Goal: Information Seeking & Learning: Compare options

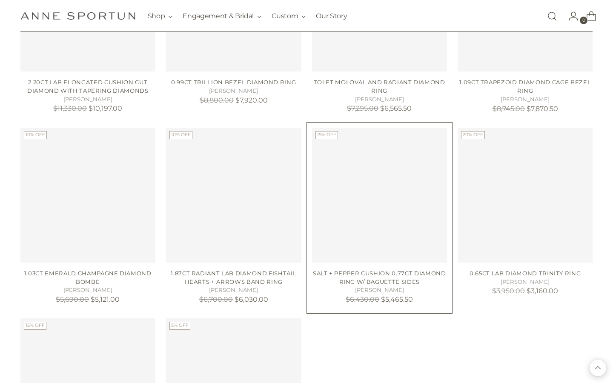
scroll to position [1435, 0]
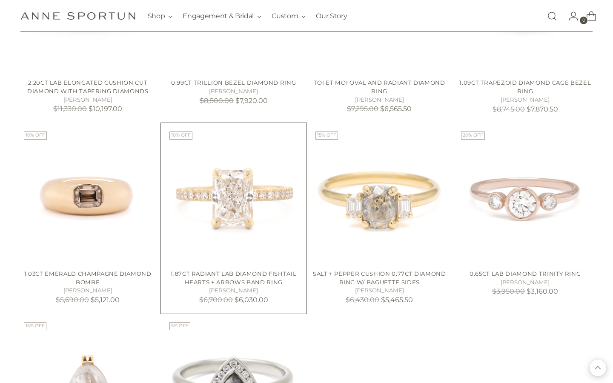
click at [0, 0] on img "1.87ct Radiant Lab Diamond Fishtail Hearts + Arrows Band Ring" at bounding box center [0, 0] width 0 height 0
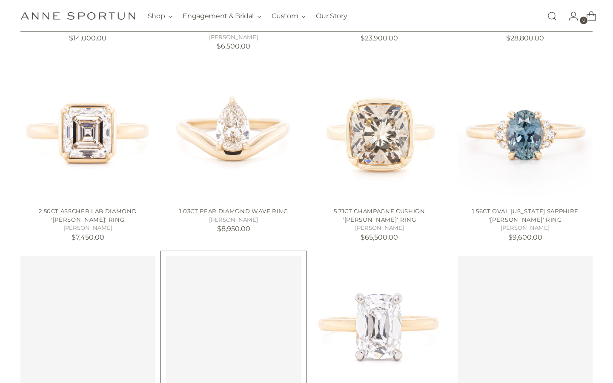
scroll to position [351, 0]
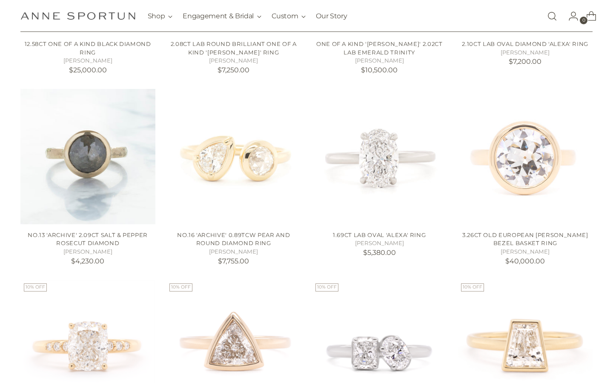
scroll to position [1396, 0]
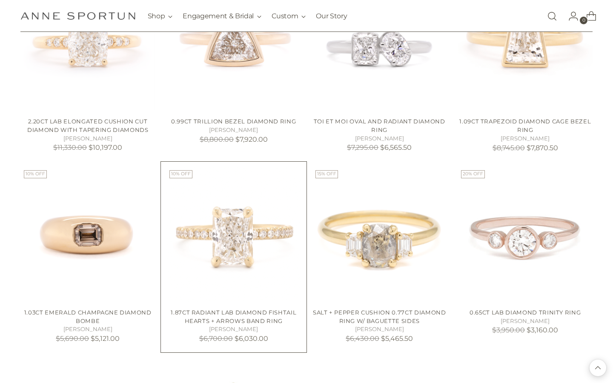
click at [0, 0] on img "1.87ct Radiant Lab Diamond Fishtail Hearts + Arrows Band Ring" at bounding box center [0, 0] width 0 height 0
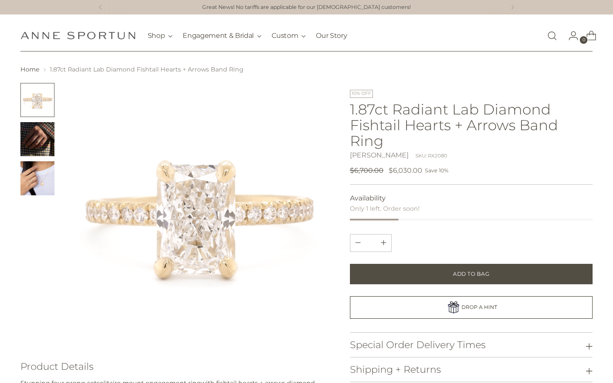
click at [34, 140] on img "Change image to image 2" at bounding box center [37, 139] width 34 height 34
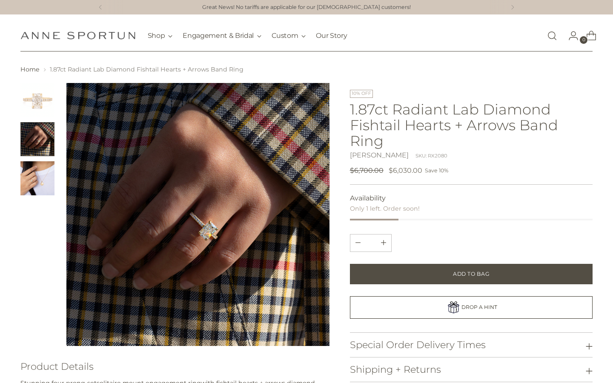
click at [43, 180] on img "Change image to image 3" at bounding box center [37, 178] width 34 height 34
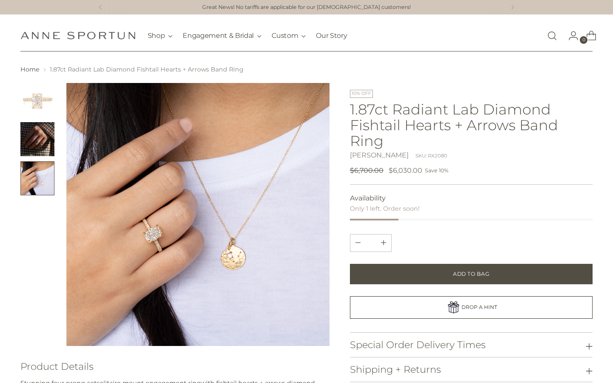
click at [40, 99] on img "Change image to image 1" at bounding box center [37, 100] width 34 height 34
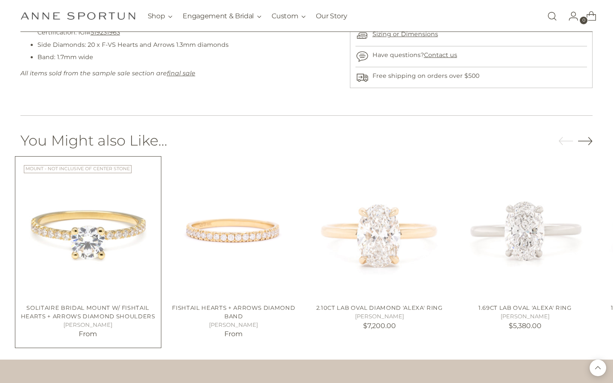
scroll to position [413, 0]
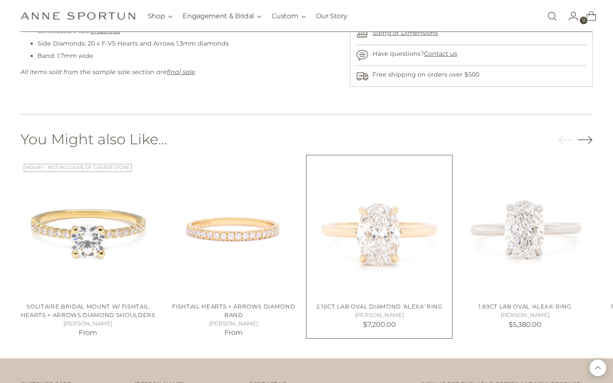
click at [0, 0] on img "2.10ct Lab Oval Diamond 'Alexa' Ring" at bounding box center [0, 0] width 0 height 0
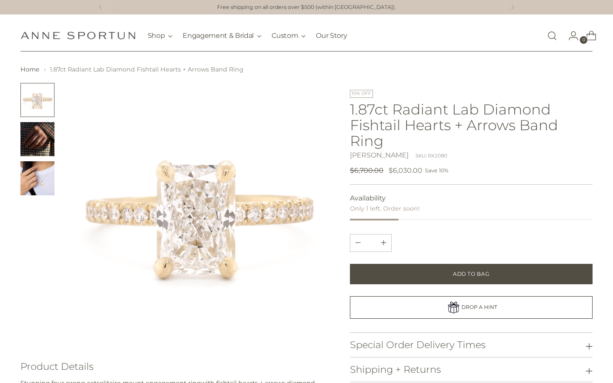
scroll to position [0, 0]
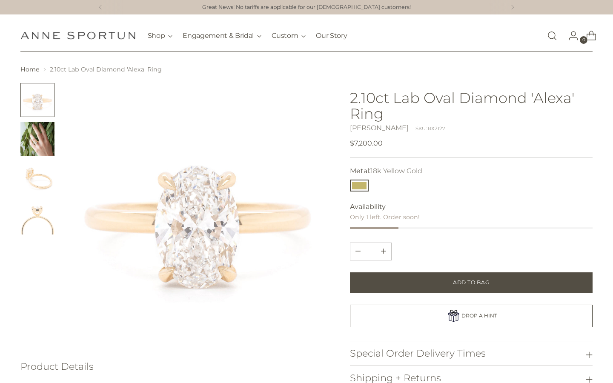
click at [40, 135] on img "Change image to image 2" at bounding box center [37, 139] width 34 height 34
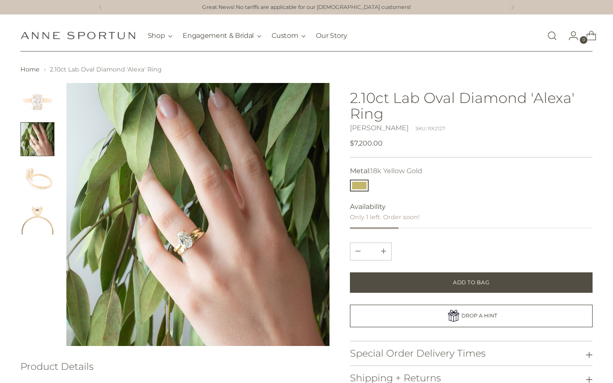
click at [40, 176] on img "Change image to image 3" at bounding box center [37, 178] width 34 height 34
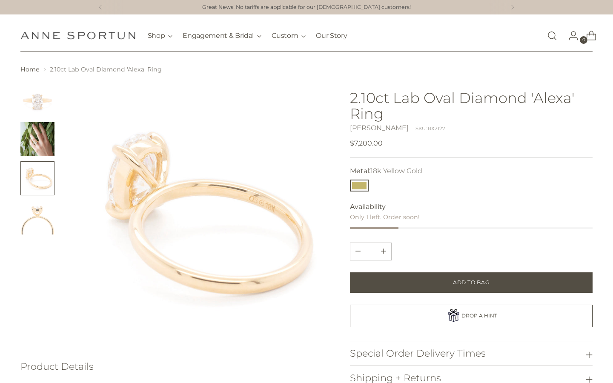
click at [35, 222] on img "Change image to image 4" at bounding box center [37, 217] width 34 height 34
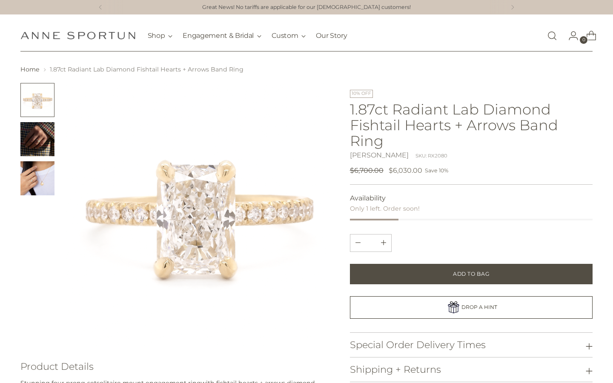
click at [195, 178] on img at bounding box center [197, 214] width 263 height 263
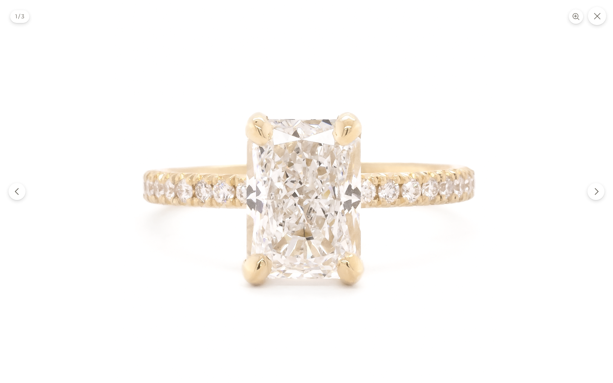
click at [261, 132] on img at bounding box center [306, 191] width 383 height 383
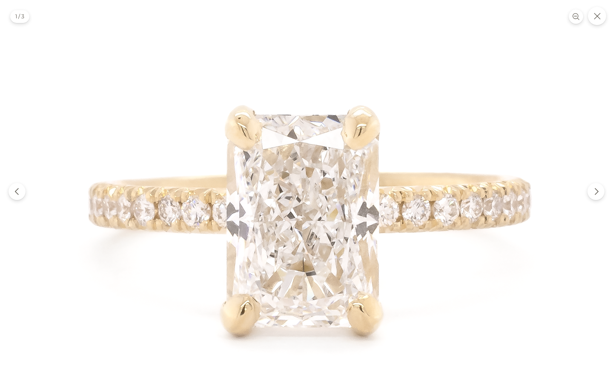
click at [252, 132] on img at bounding box center [306, 211] width 511 height 511
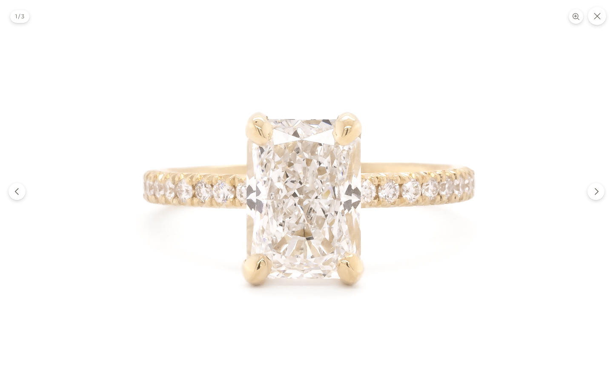
click at [252, 132] on img at bounding box center [306, 191] width 383 height 383
click at [600, 11] on button "Close" at bounding box center [597, 16] width 20 height 20
